Goal: Check status: Check status

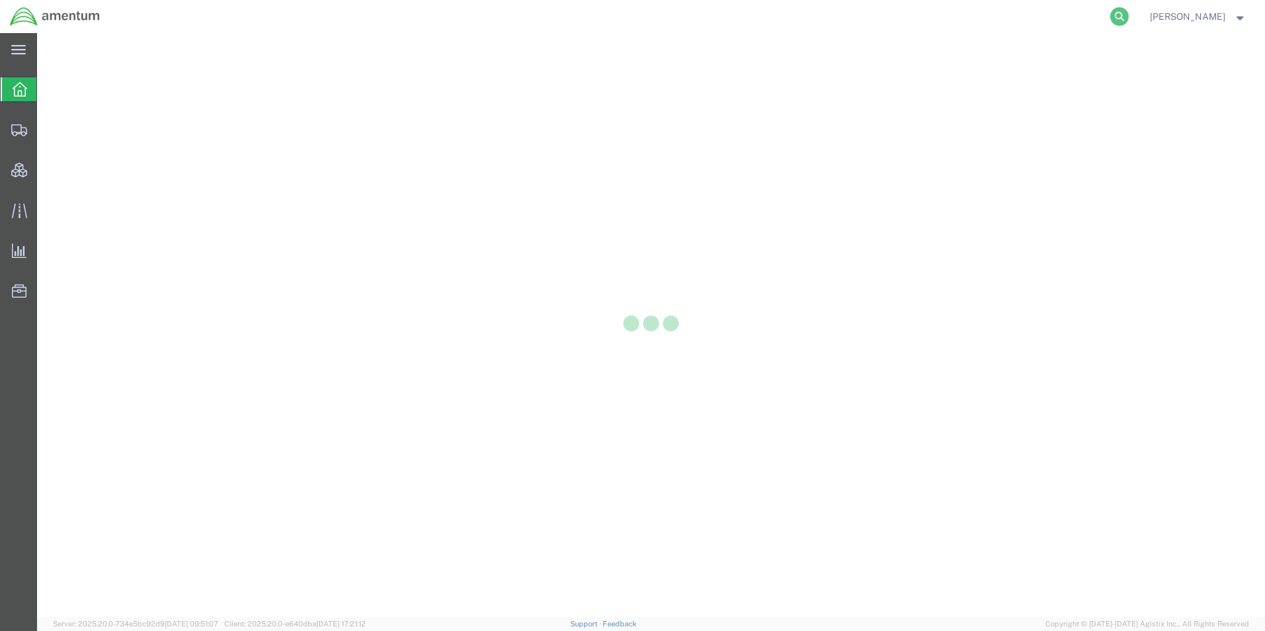
click at [1129, 13] on icon at bounding box center [1119, 16] width 19 height 19
click at [909, 21] on input "search" at bounding box center [909, 17] width 402 height 32
paste input "DCO-25283-169372"
type input "DCO-25283-169372"
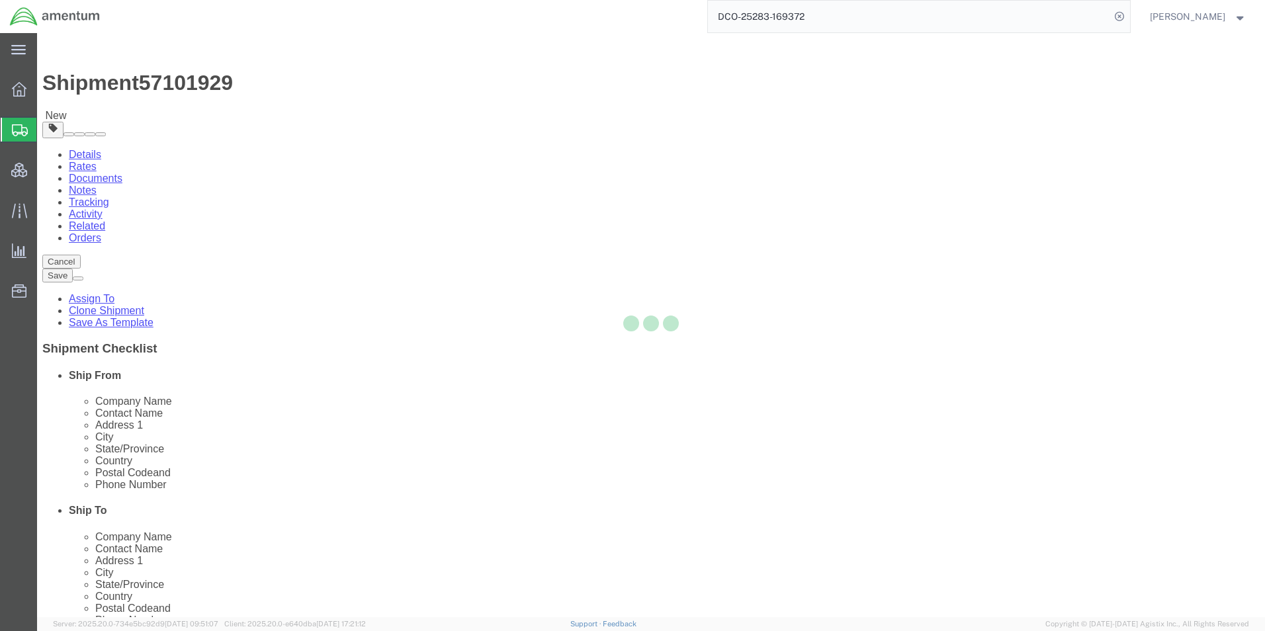
select select "42668"
select select
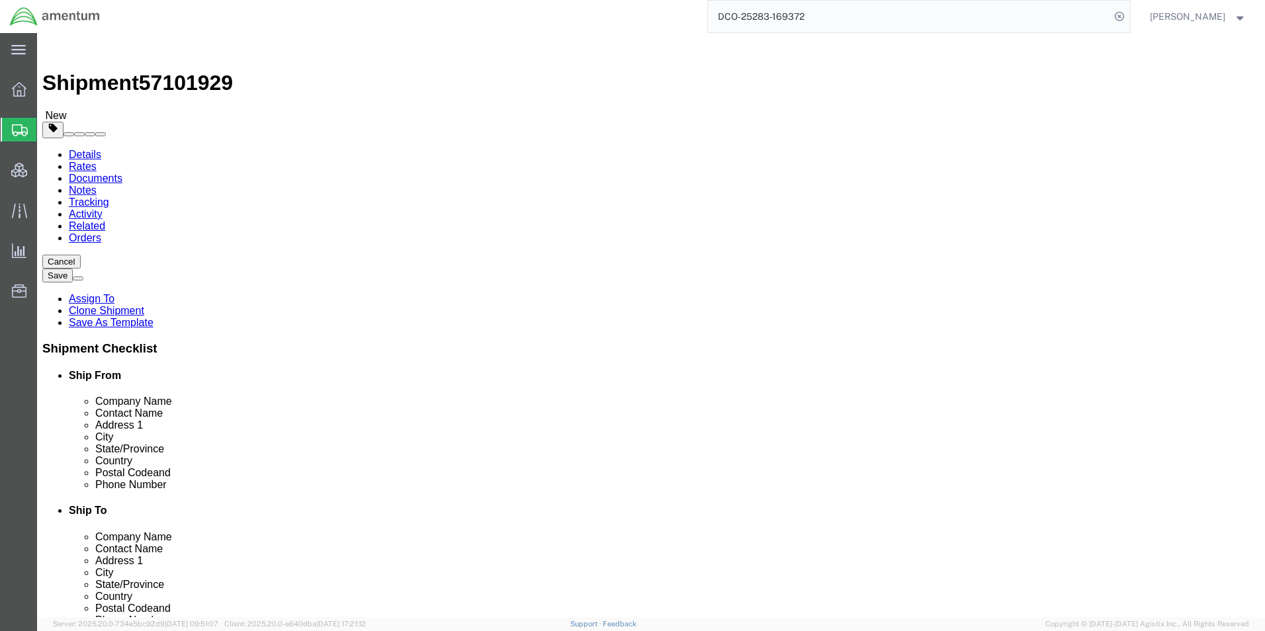
click input "text"
type input "[PERSON_NAME][EMAIL_ADDRESS][DOMAIN_NAME]"
click input "checkbox"
checkbox input "true"
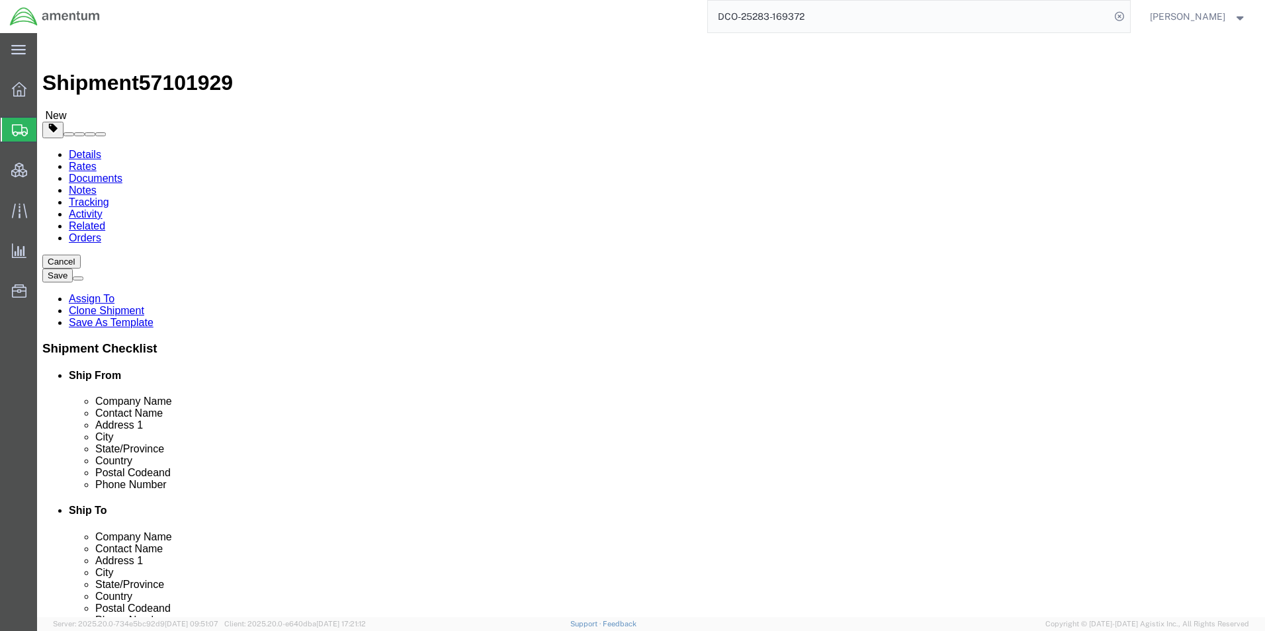
click input "text"
type input "[EMAIL_ADDRESS][DOMAIN_NAME]"
checkbox input "true"
click div "Location [GEOGRAPHIC_DATA]-[US_STATE] My Profile Location [PHONE_NUMBER] [PHONE…"
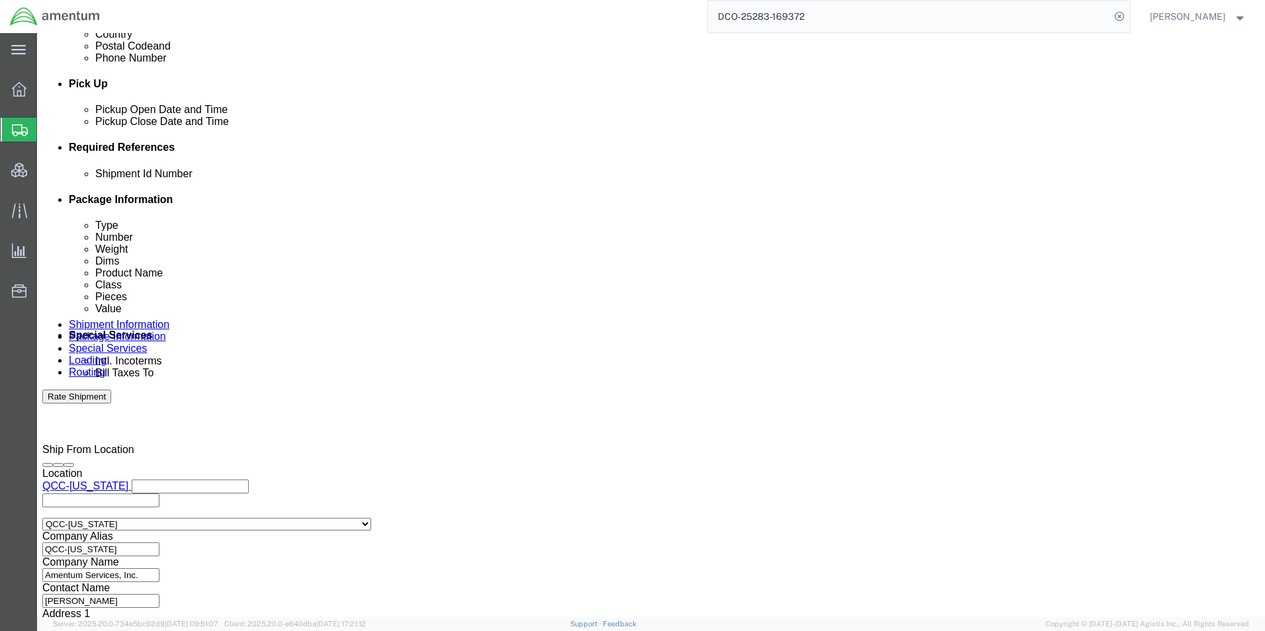
scroll to position [596, 0]
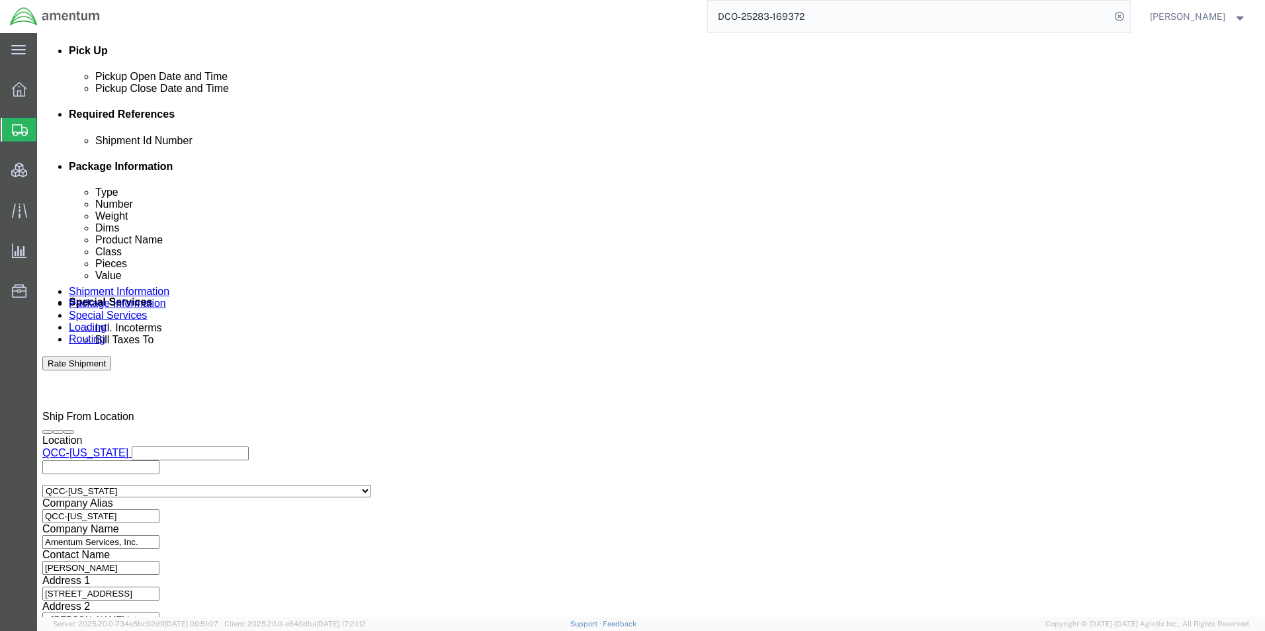
click icon
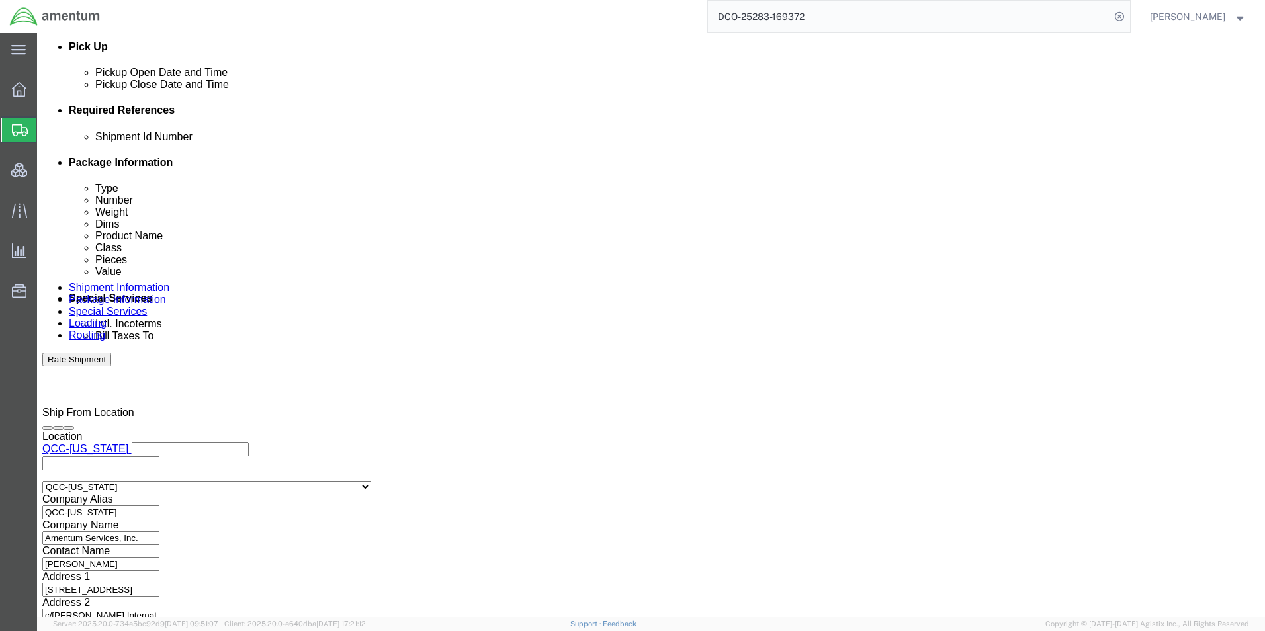
scroll to position [826, 0]
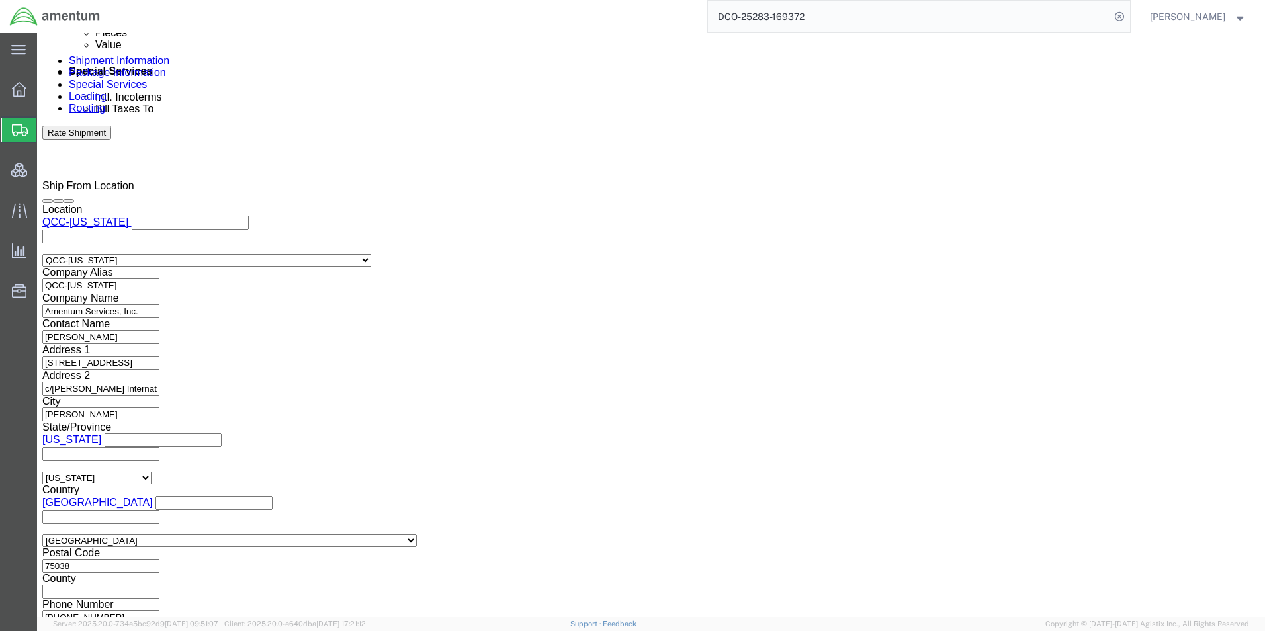
click button "Continue"
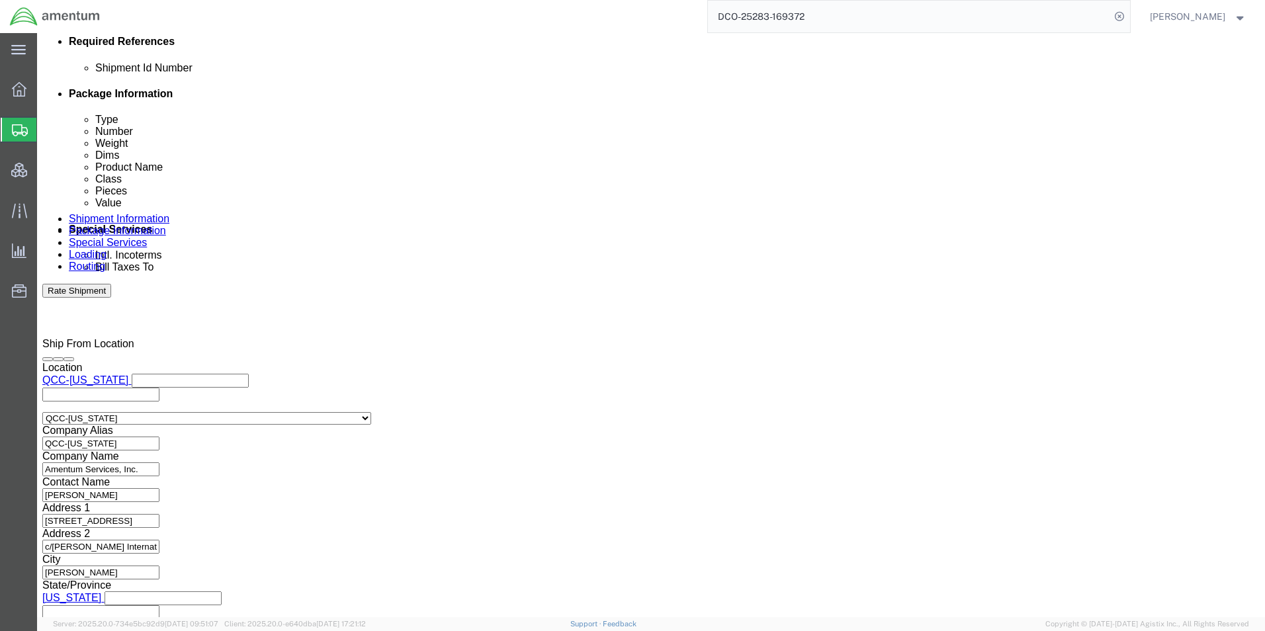
click button "Continue"
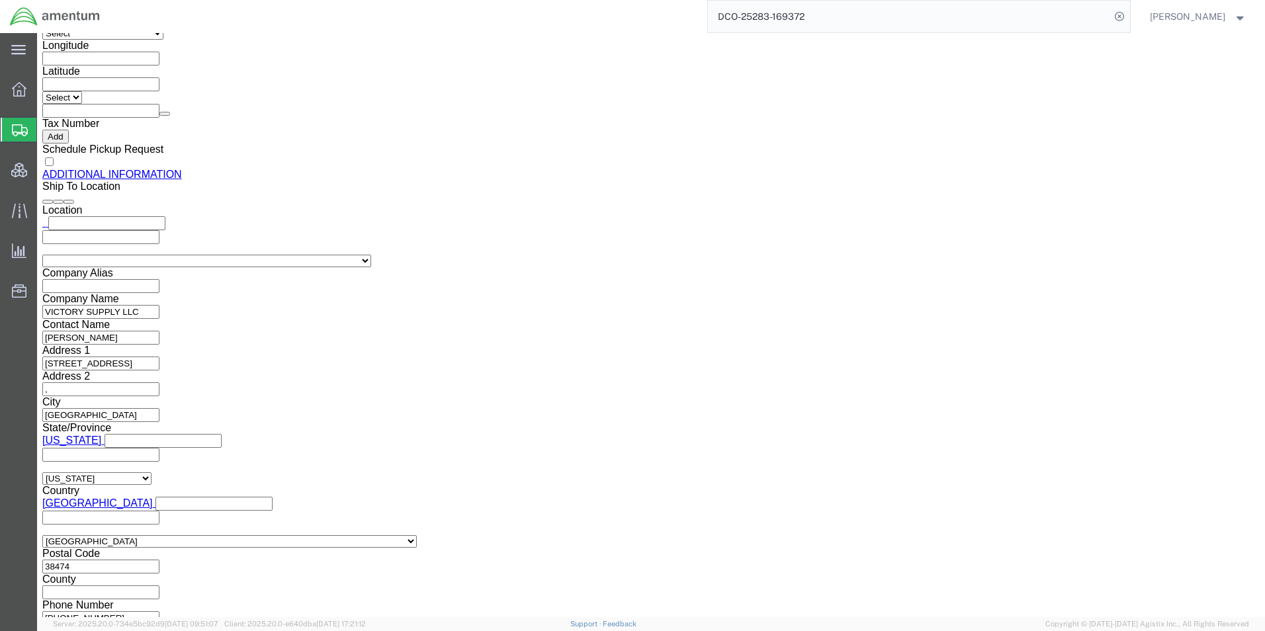
click button "Rate Shipment"
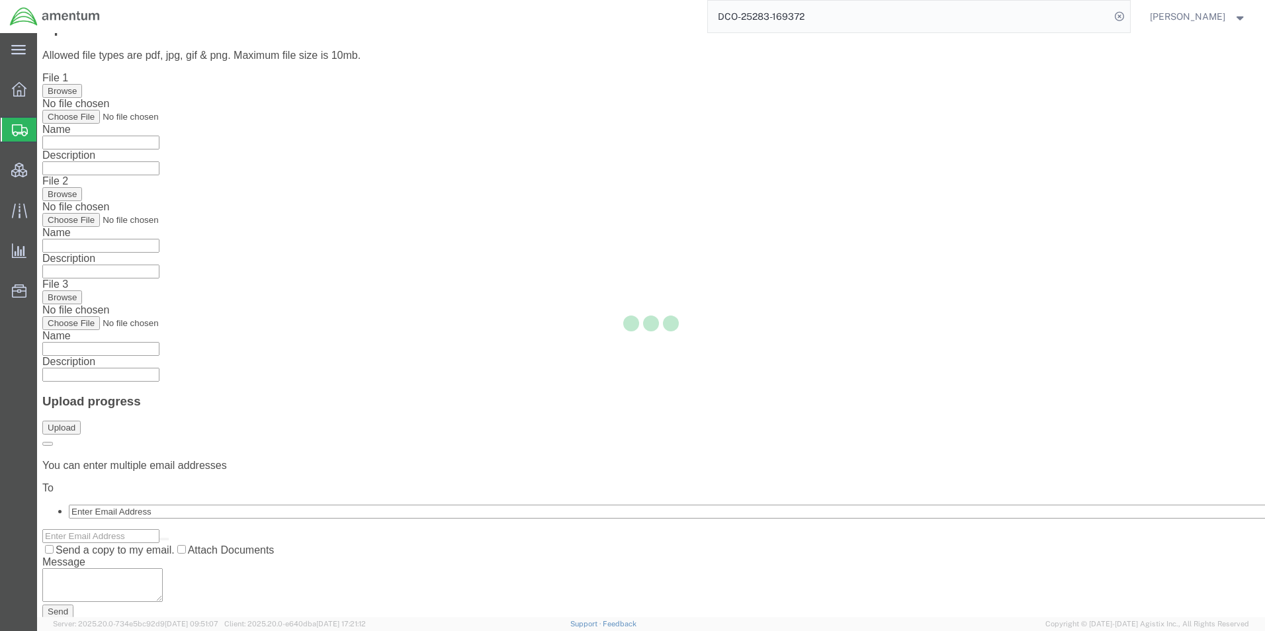
scroll to position [0, 0]
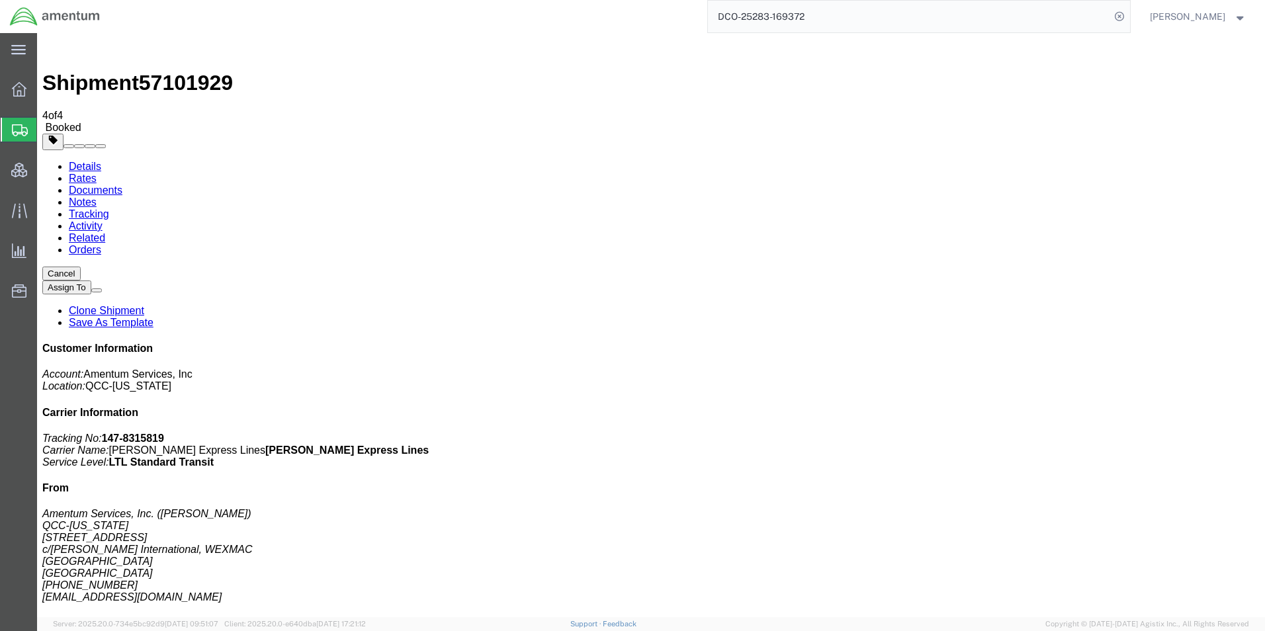
click at [91, 161] on link "Details" at bounding box center [85, 166] width 32 height 11
click button "button"
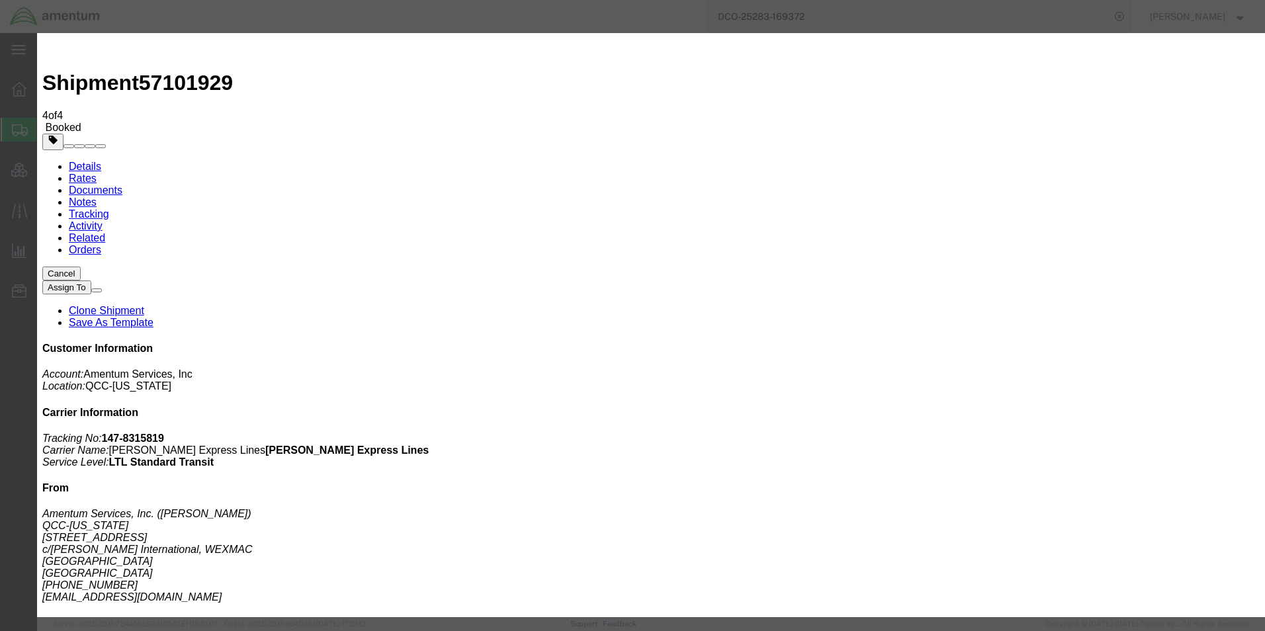
click icon
click div "[DATE] 4:52 PM"
click input "4:52 PM"
type input "1:00 PM"
click button "Apply"
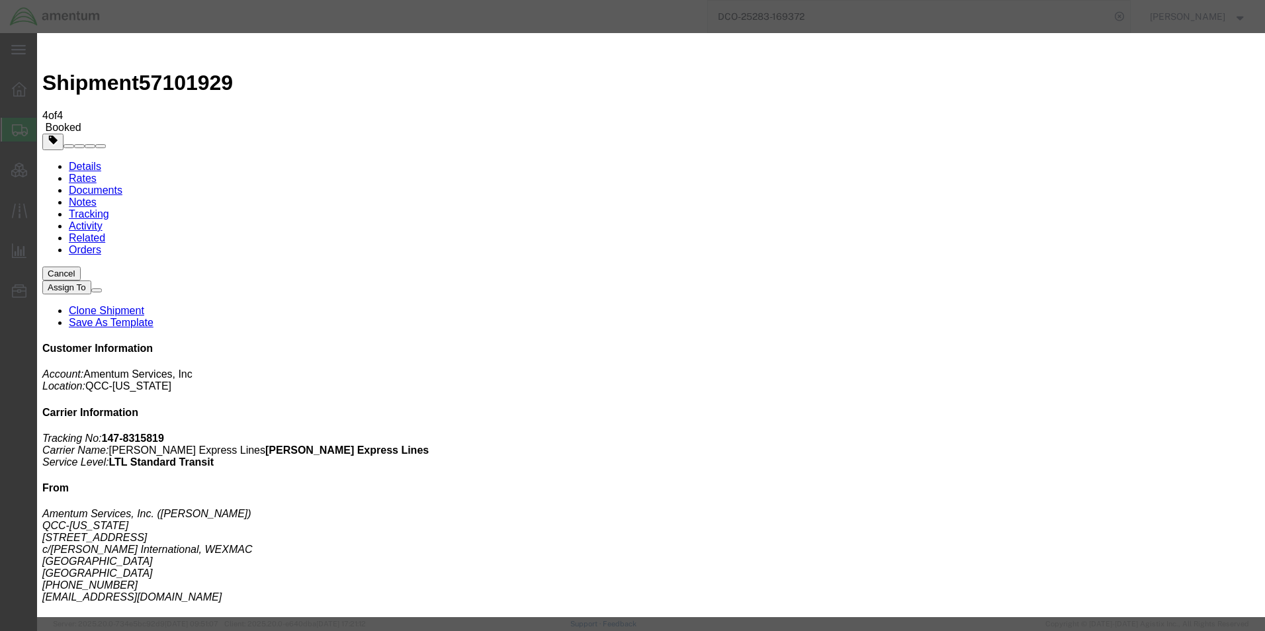
click div "[DATE] 2:00 PM"
type input "4:00 PM"
click button "Apply"
click button "Save"
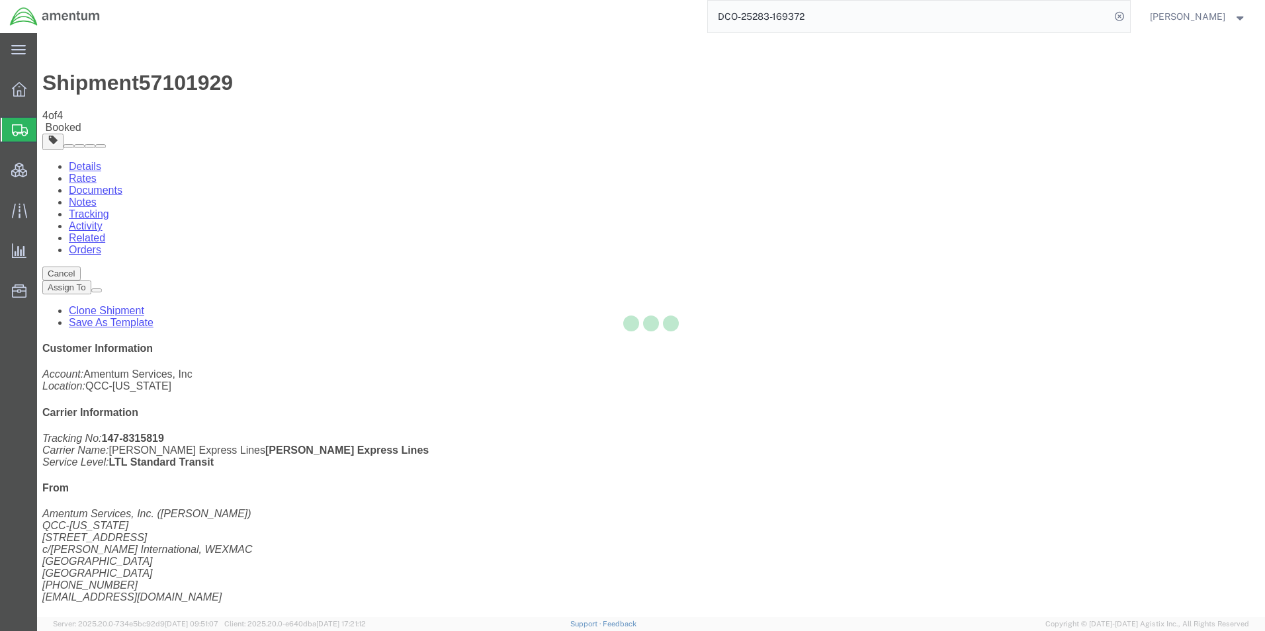
click at [843, 148] on div at bounding box center [651, 325] width 1228 height 584
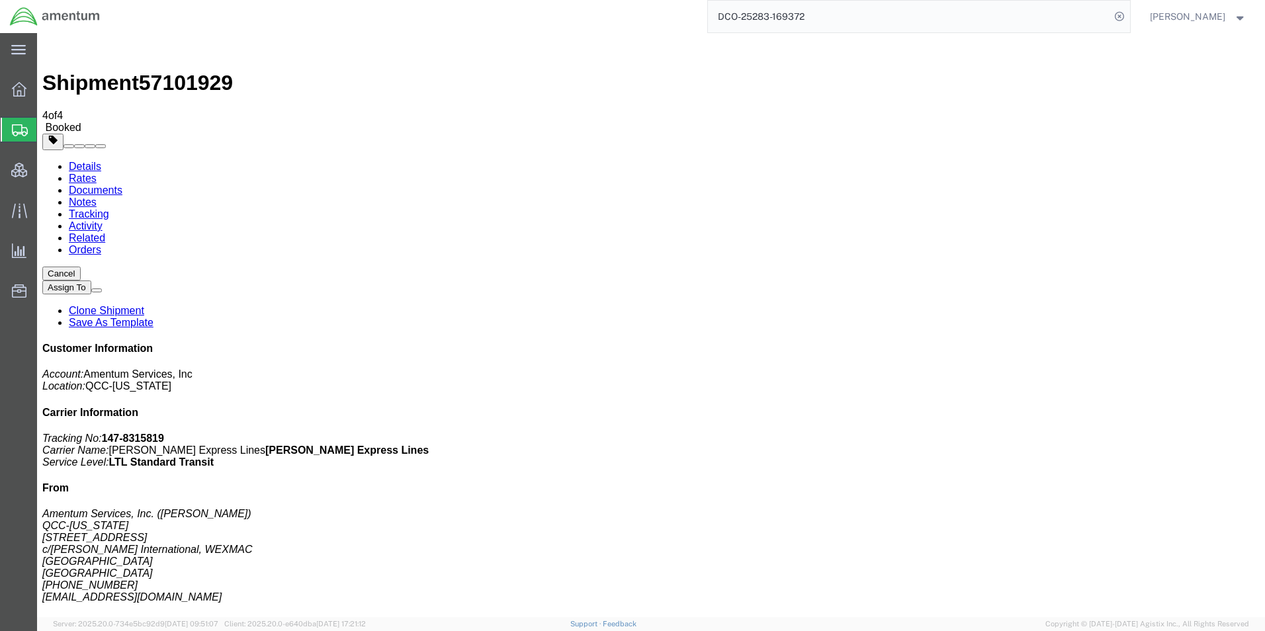
click button "Close"
drag, startPoint x: 639, startPoint y: 167, endPoint x: 479, endPoint y: 105, distance: 171.8
click div "Shipment Detail Ship From Amentum Services, Inc. ([PERSON_NAME]) QCC-[US_STATE]…"
drag, startPoint x: 486, startPoint y: 132, endPoint x: 641, endPoint y: 218, distance: 176.8
click div "Ship From Amentum Services, Inc. ([PERSON_NAME]) QCC-[US_STATE] [STREET_ADDRESS…"
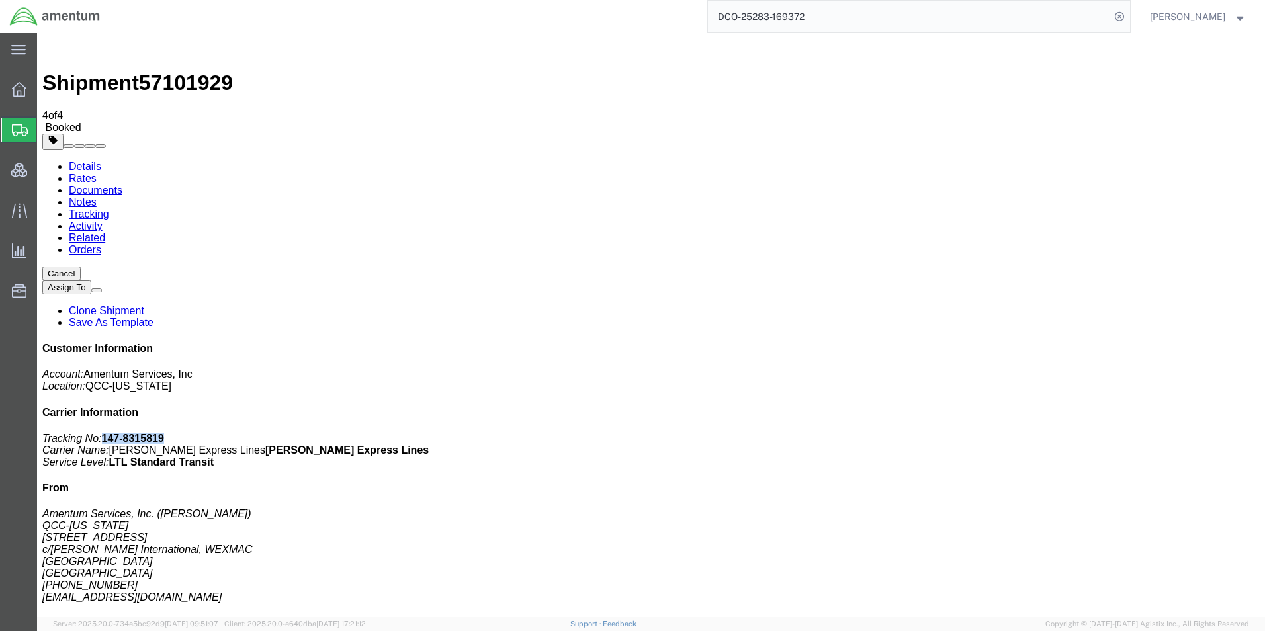
drag, startPoint x: 1088, startPoint y: 169, endPoint x: 1034, endPoint y: 169, distance: 53.6
click b "147-8315819"
copy b "147-8315819"
click b "114625096"
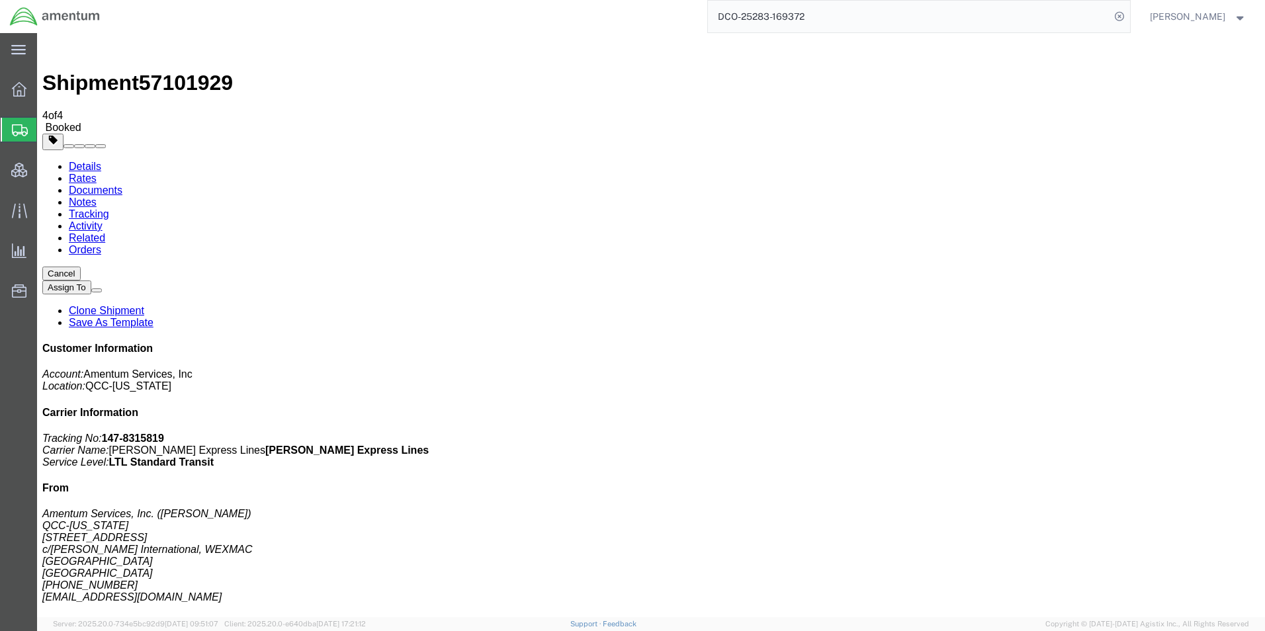
copy b "114625096"
